Goal: Information Seeking & Learning: Understand process/instructions

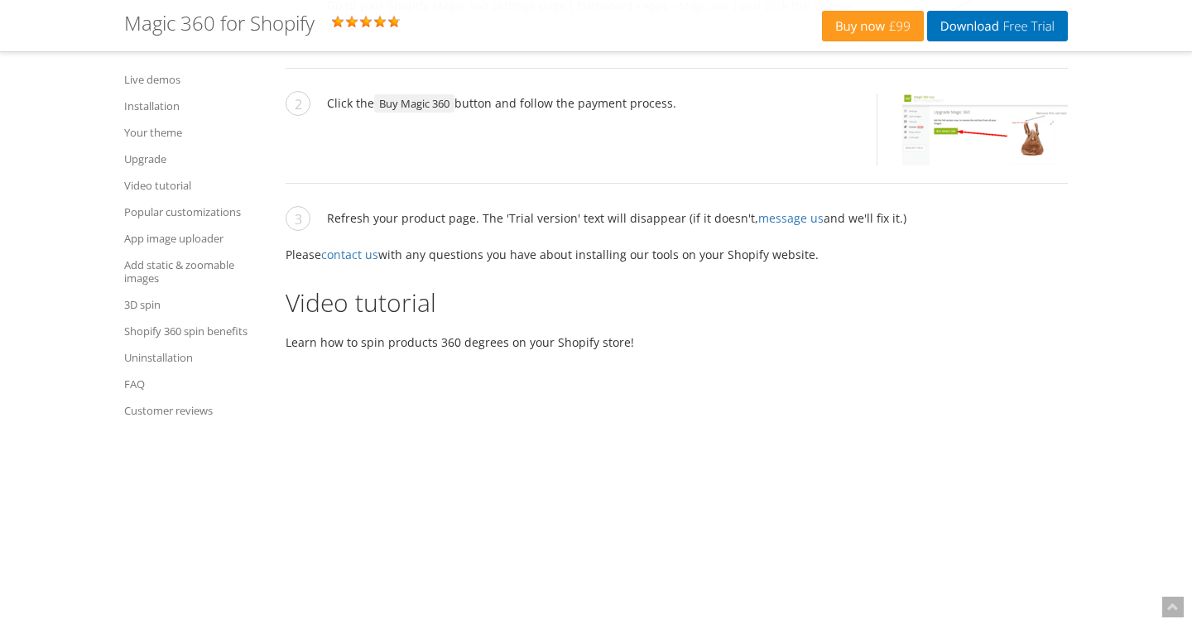
scroll to position [4311, 0]
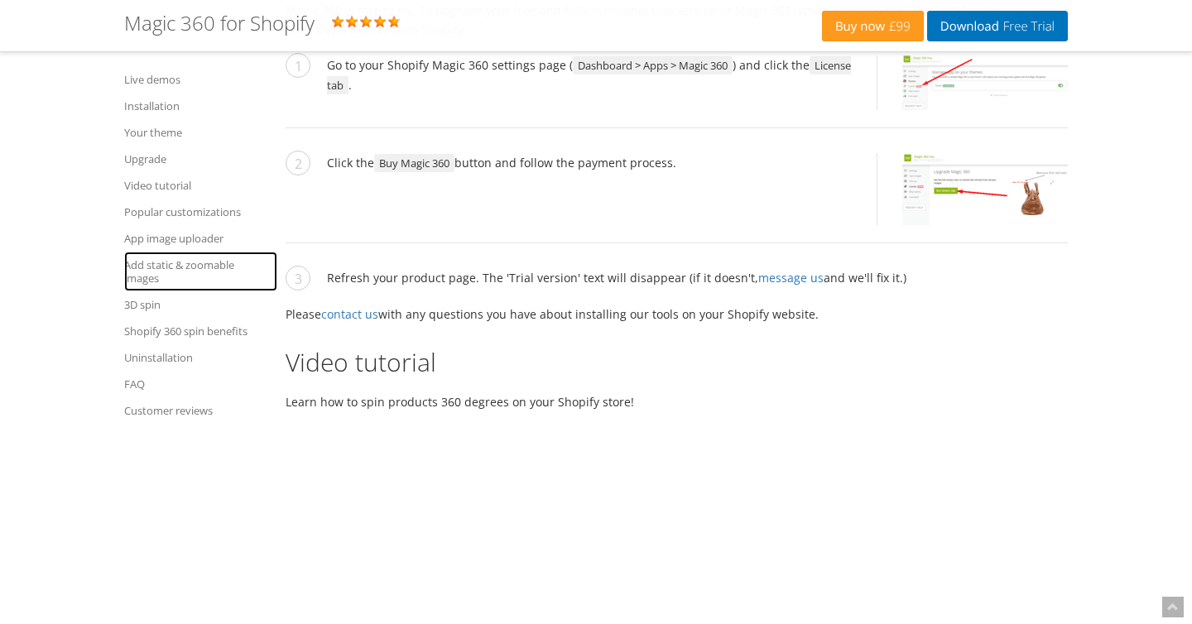
click at [157, 260] on link "Add static & zoomable images" at bounding box center [200, 272] width 153 height 40
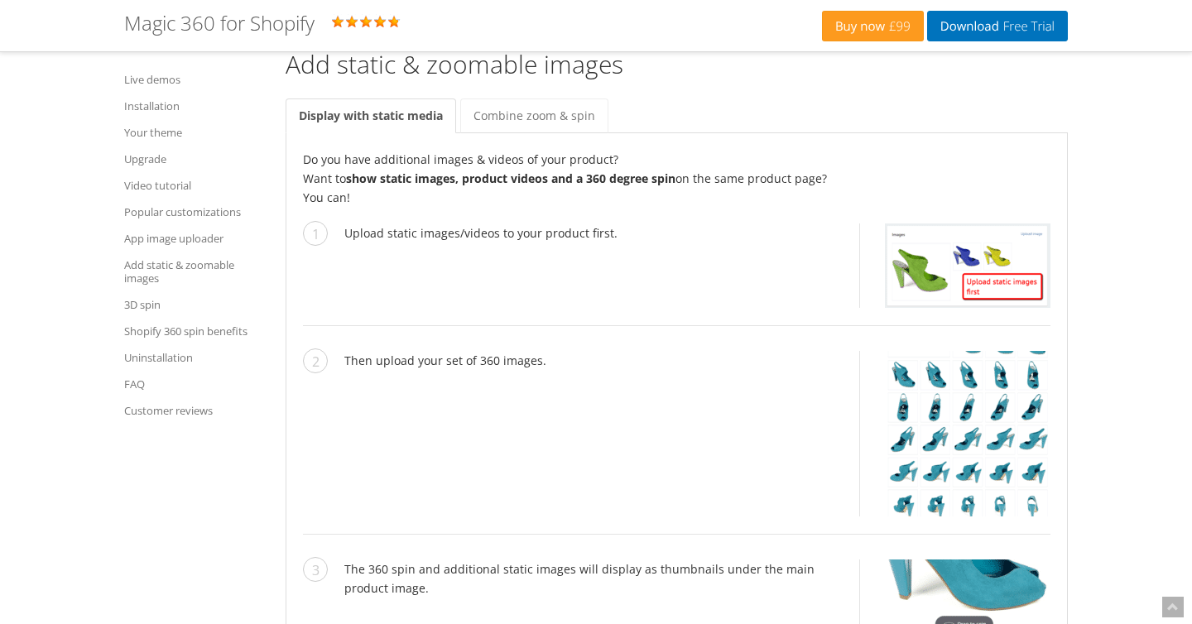
scroll to position [6991, 0]
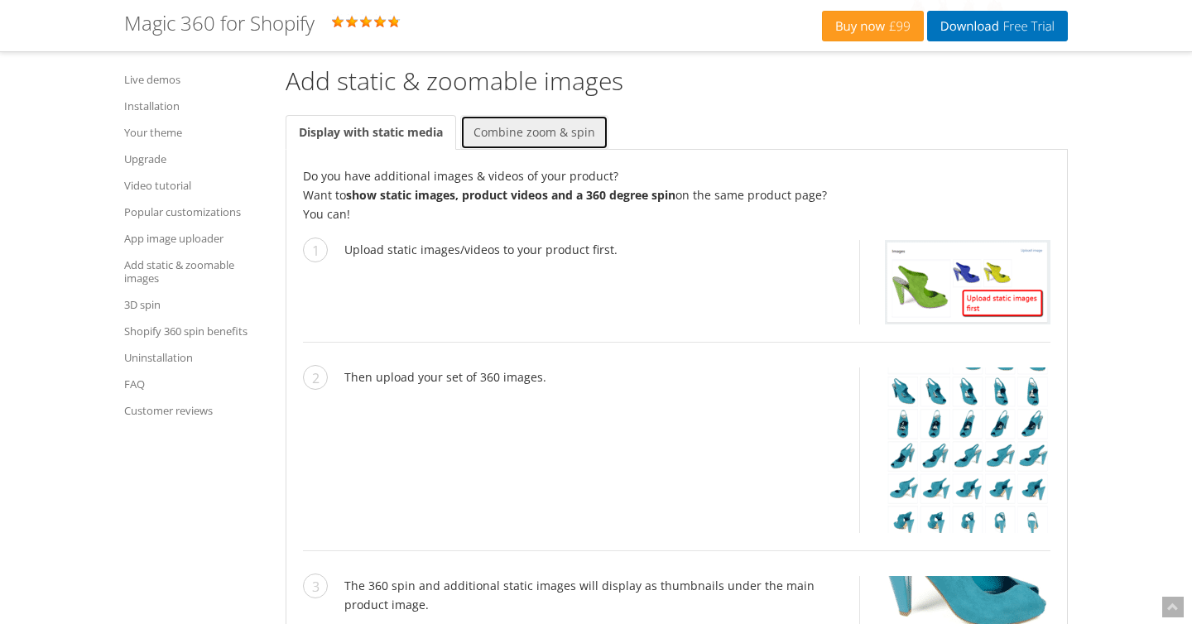
click at [504, 115] on link "Combine zoom & spin" at bounding box center [534, 132] width 148 height 35
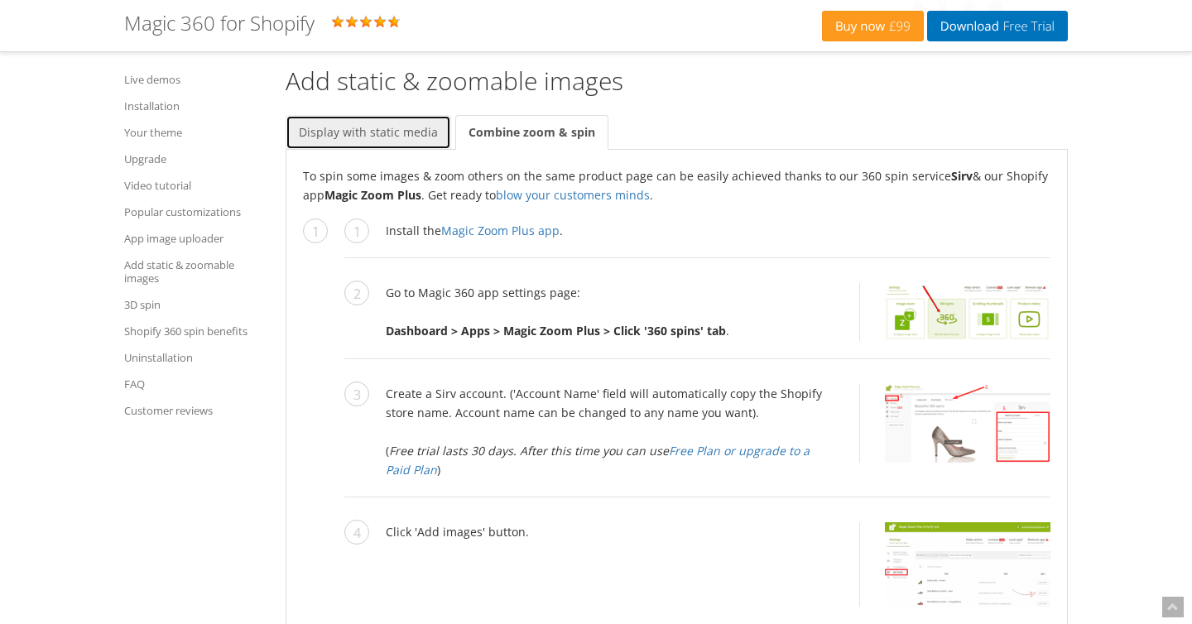
click at [394, 118] on link "Display with static media" at bounding box center [369, 132] width 166 height 35
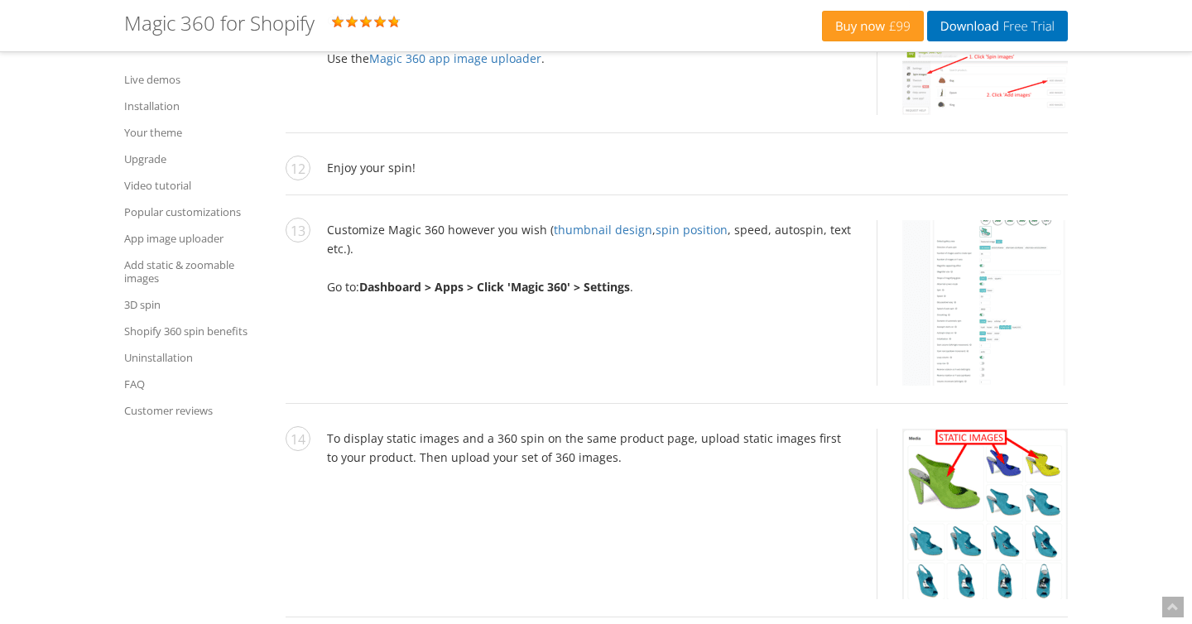
scroll to position [3008, 0]
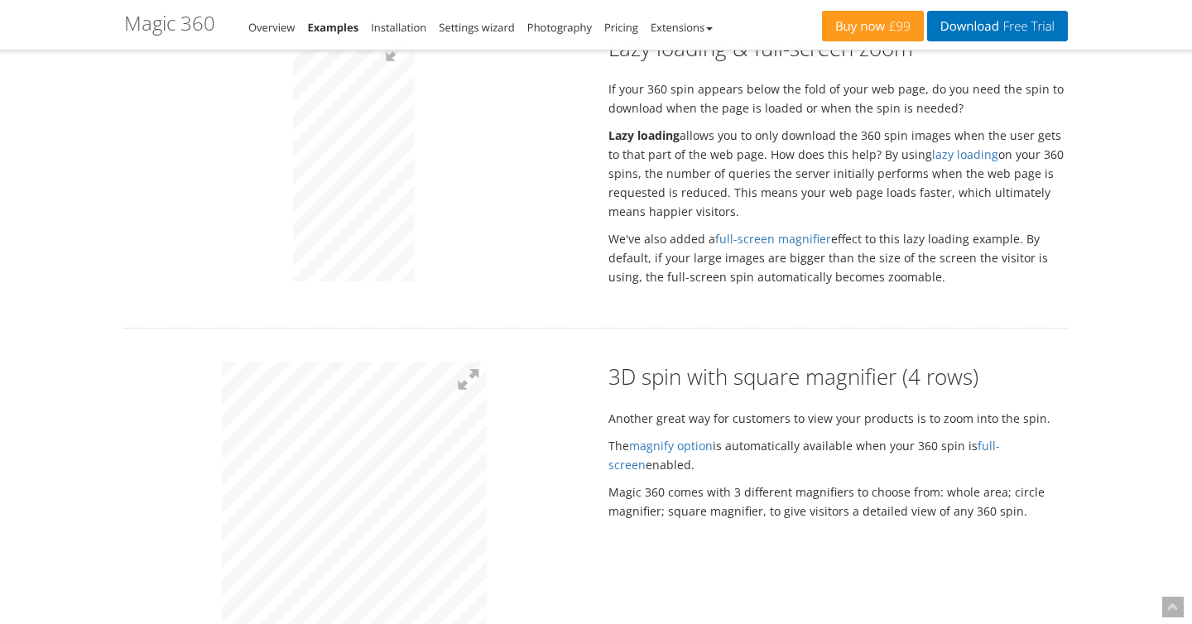
scroll to position [3231, 0]
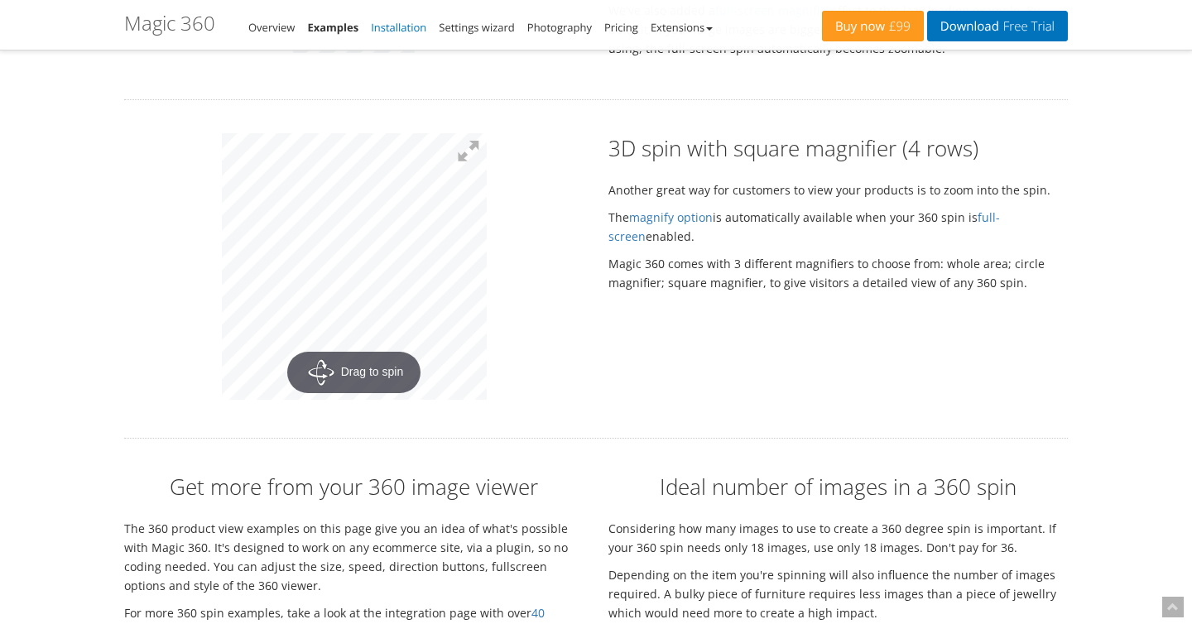
click at [412, 32] on link "Installation" at bounding box center [398, 27] width 55 height 15
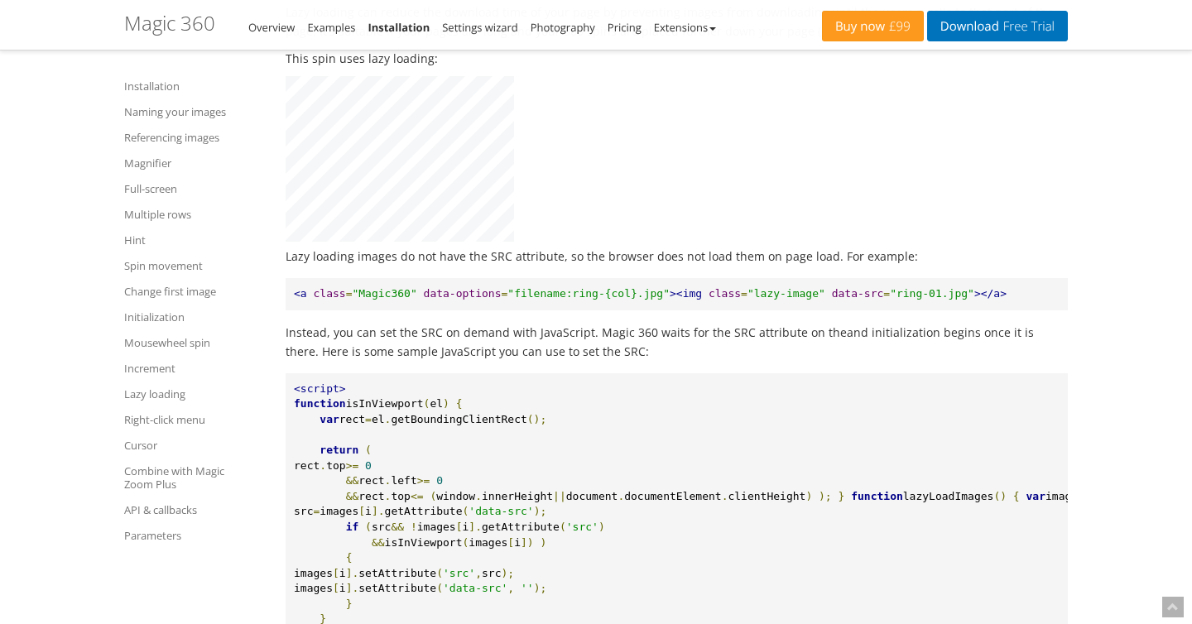
scroll to position [12668, 0]
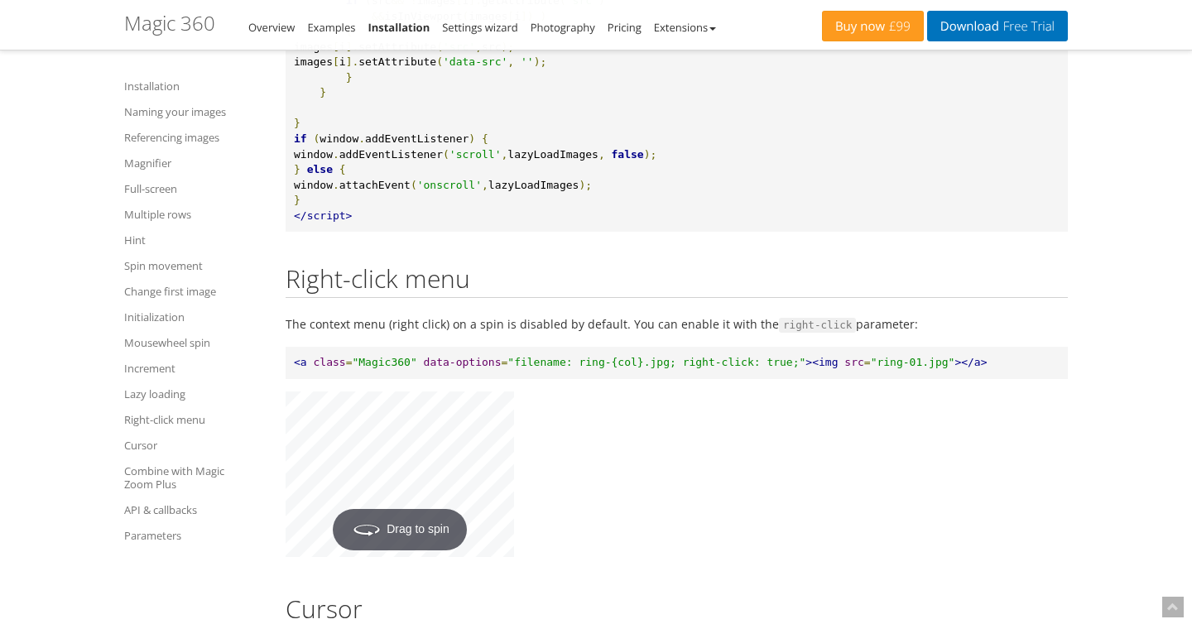
scroll to position [13336, 0]
